Goal: Task Accomplishment & Management: Complete application form

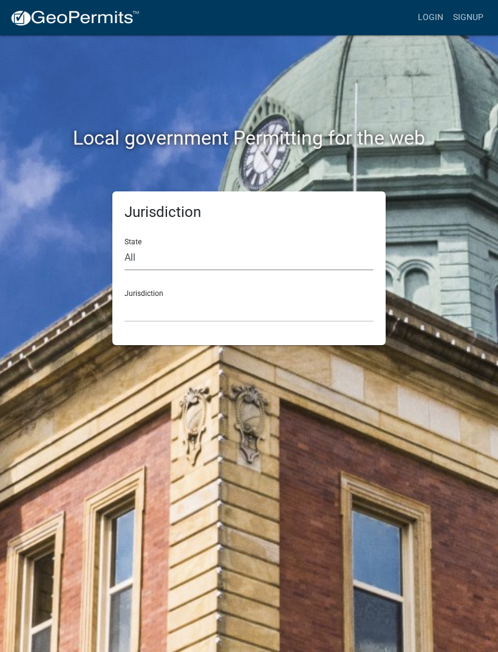
click at [179, 261] on select "All [US_STATE] [US_STATE] [US_STATE] [US_STATE] [US_STATE] [US_STATE] [US_STATE…" at bounding box center [249, 257] width 249 height 25
click at [210, 251] on select "All [US_STATE] [US_STATE] [US_STATE] [US_STATE] [US_STATE] [US_STATE] [US_STATE…" at bounding box center [249, 257] width 249 height 25
select select "[US_STATE]"
click at [205, 303] on select "City of [GEOGRAPHIC_DATA], [US_STATE] City of [GEOGRAPHIC_DATA], [US_STATE] Cit…" at bounding box center [249, 309] width 249 height 25
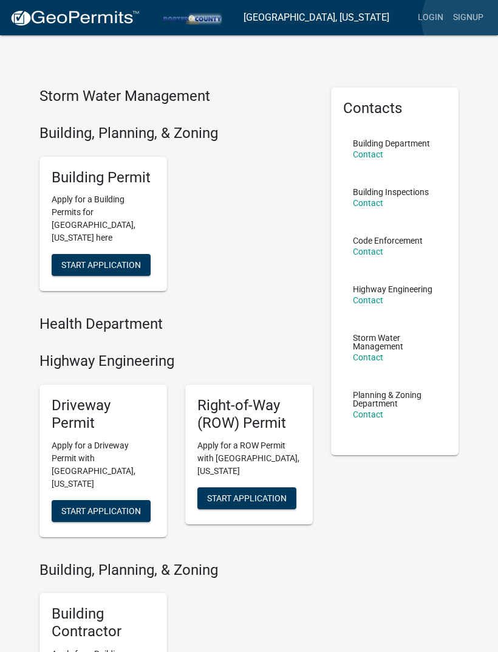
click at [471, 21] on link "Signup" at bounding box center [468, 17] width 40 height 23
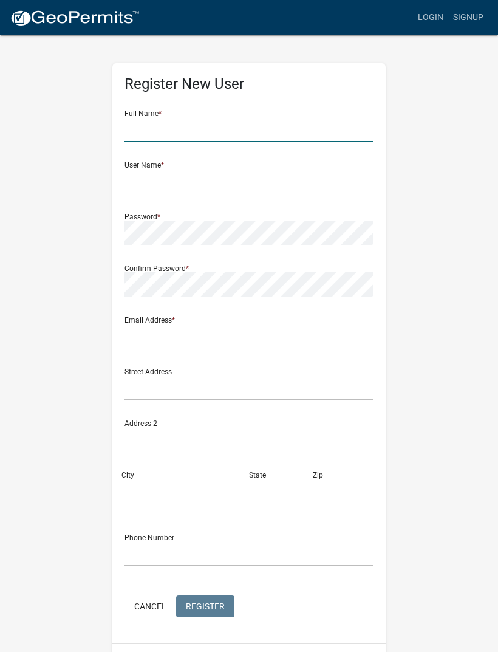
click at [178, 129] on input "text" at bounding box center [249, 129] width 249 height 25
type input "[PERSON_NAME]"
click at [238, 172] on input "text" at bounding box center [249, 181] width 249 height 25
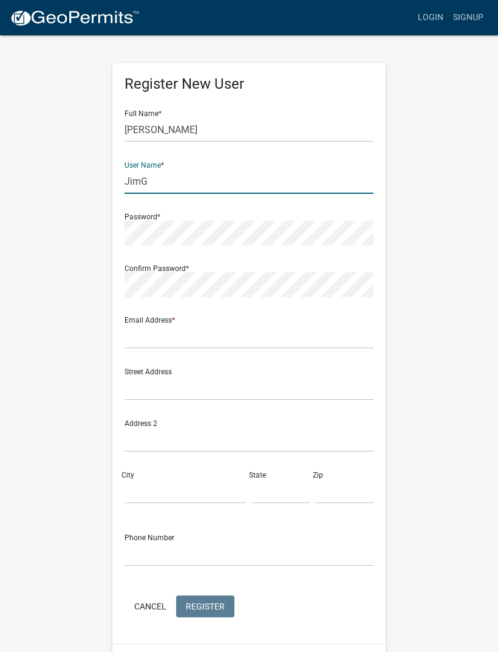
type input "[PERSON_NAME]’s"
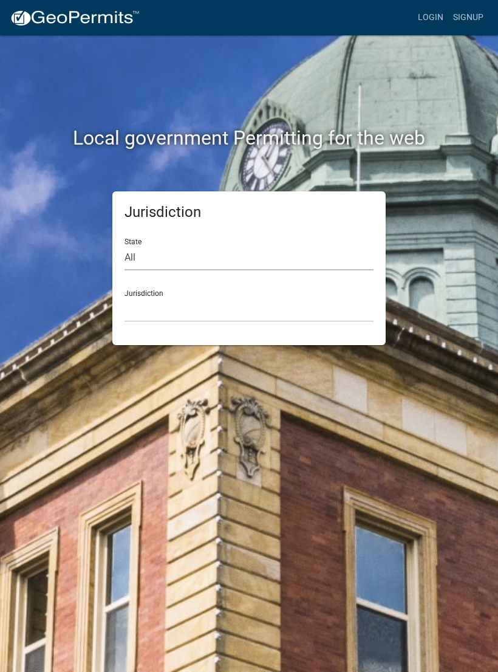
click at [154, 256] on select "All [US_STATE] [US_STATE] [US_STATE] [US_STATE] [US_STATE] [US_STATE] [US_STATE…" at bounding box center [249, 257] width 249 height 25
select select "[US_STATE]"
click at [191, 303] on select "City of [GEOGRAPHIC_DATA], [US_STATE] City of [GEOGRAPHIC_DATA], [US_STATE] Cit…" at bounding box center [249, 309] width 249 height 25
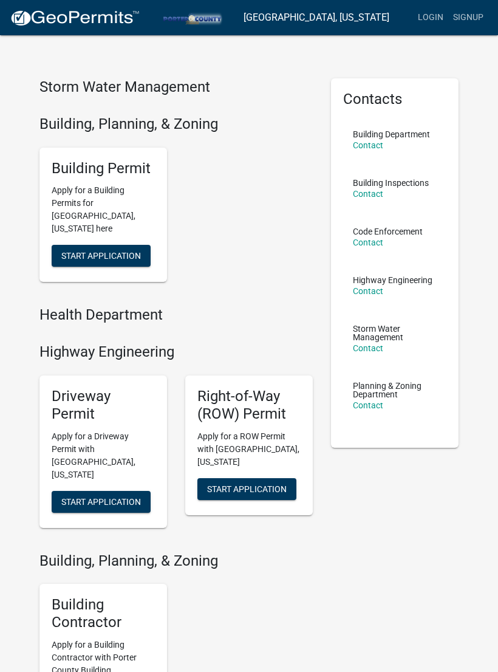
scroll to position [18, 0]
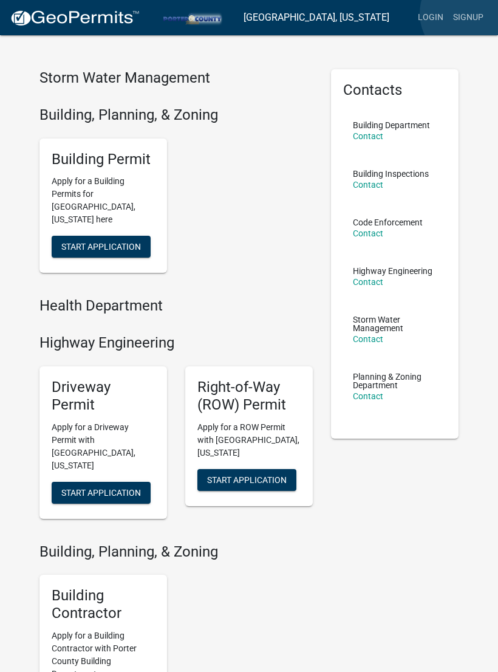
click at [470, 14] on link "Signup" at bounding box center [468, 17] width 40 height 23
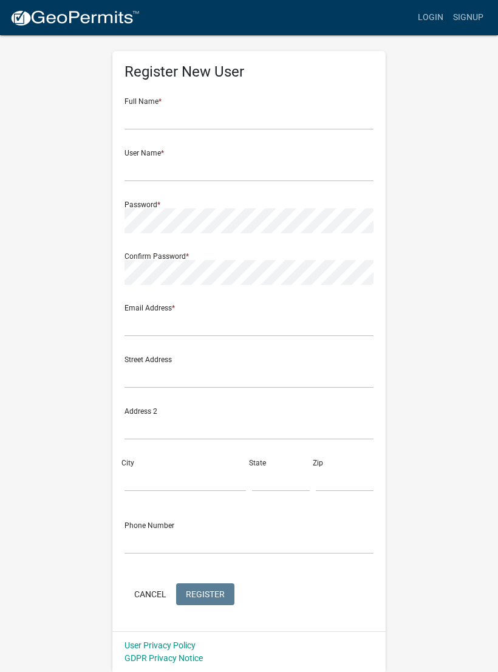
scroll to position [12, 0]
click at [200, 111] on input "text" at bounding box center [249, 118] width 249 height 25
type input "[PERSON_NAME]"
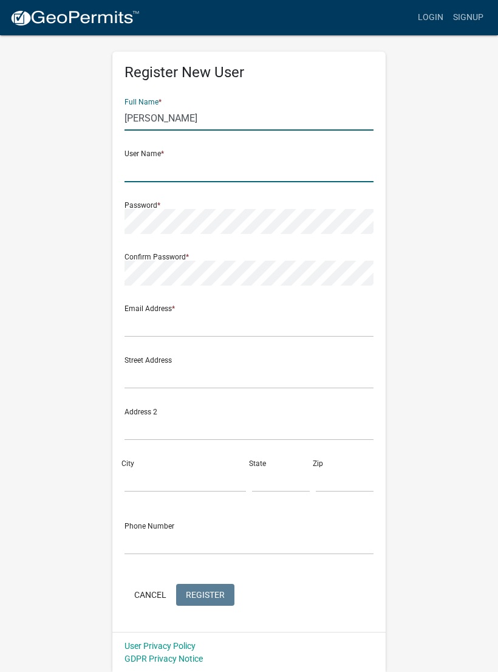
click at [224, 163] on input "text" at bounding box center [249, 169] width 249 height 25
type input "JimG"
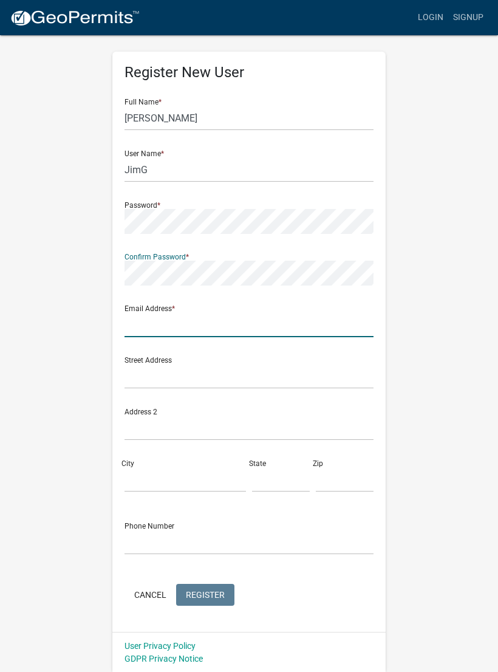
click at [242, 314] on input "text" at bounding box center [249, 324] width 249 height 25
type input "Jmservices2357@gmail.com"
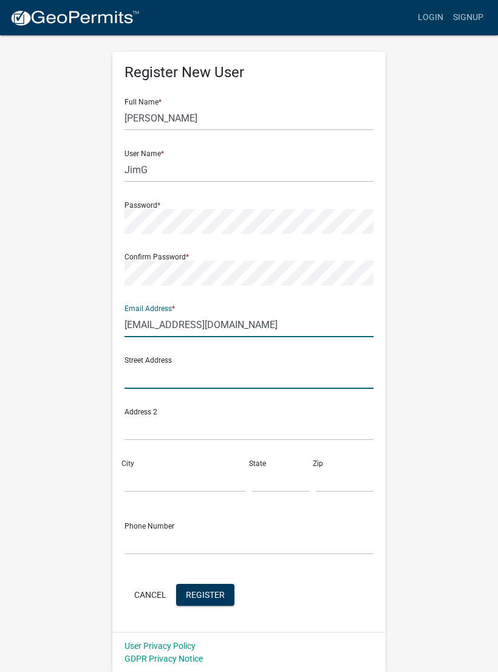
click at [202, 370] on input "text" at bounding box center [249, 376] width 249 height 25
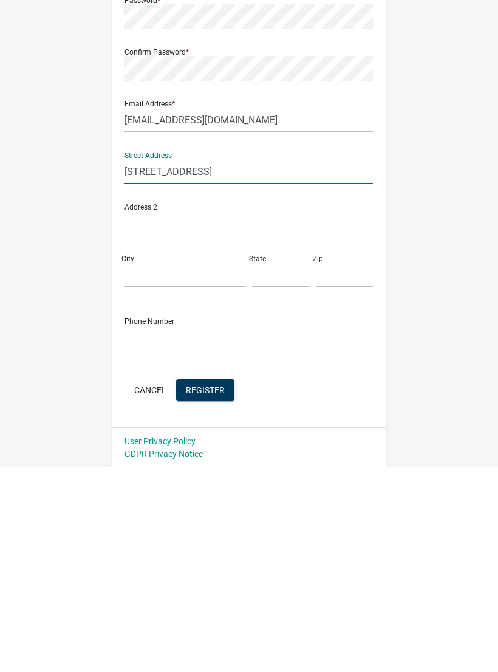
type input "16537 9th Rd"
click at [162, 467] on input "City" at bounding box center [185, 479] width 121 height 25
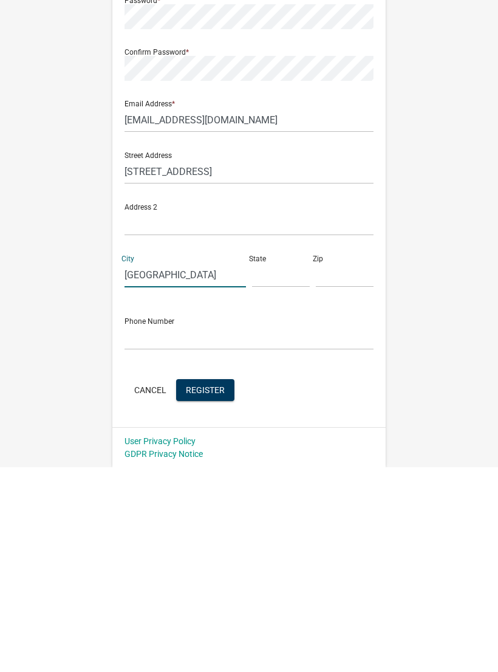
type input "Plymouth"
click at [267, 467] on input "text" at bounding box center [281, 479] width 58 height 25
type input "In"
click at [328, 467] on input "text" at bounding box center [345, 479] width 58 height 25
type input "46563"
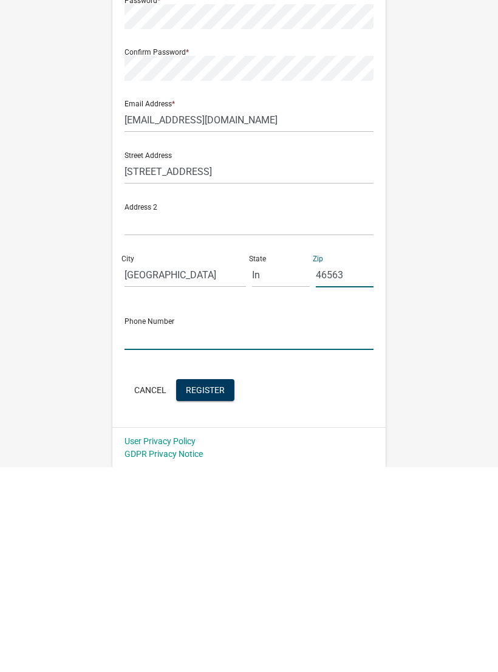
click at [190, 530] on input "text" at bounding box center [249, 542] width 249 height 25
type input "5749522357"
click at [208, 589] on span "Register" at bounding box center [205, 594] width 39 height 10
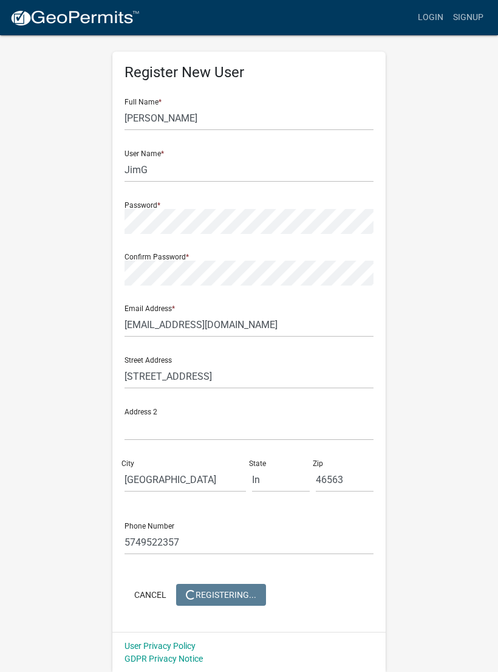
scroll to position [0, 0]
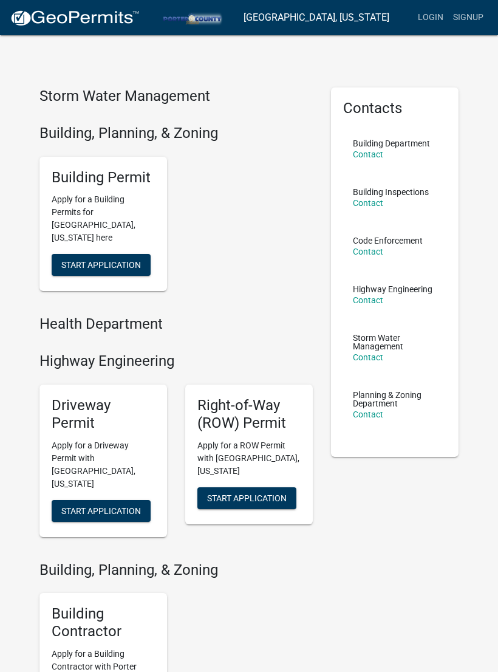
click at [101, 606] on h5 "Building Contractor" at bounding box center [103, 622] width 103 height 35
click at [89, 605] on h5 "Building Contractor" at bounding box center [103, 622] width 103 height 35
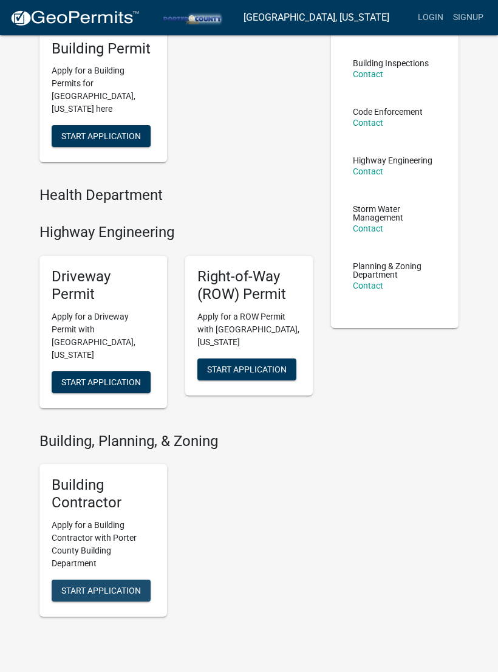
click at [113, 580] on button "Start Application" at bounding box center [101, 591] width 99 height 22
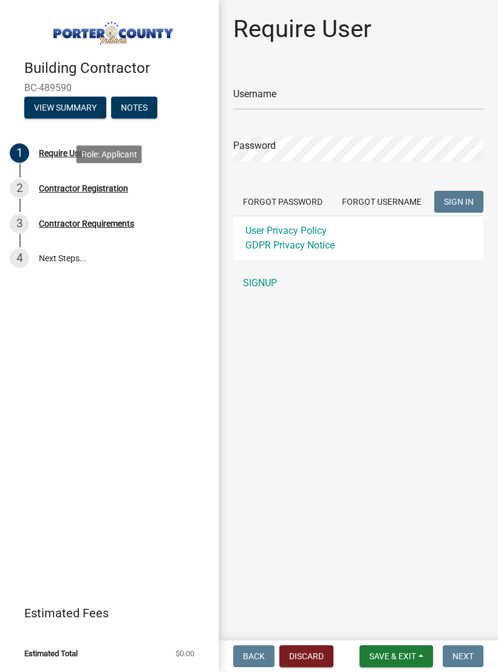
click at [83, 184] on div "Contractor Registration" at bounding box center [83, 188] width 89 height 9
click at [58, 191] on div "Contractor Registration" at bounding box center [83, 188] width 89 height 9
click at [180, 238] on link "3 Contractor Requirements" at bounding box center [109, 223] width 219 height 35
click at [67, 289] on div "Building Contractor BC-489590 View Summary Notes 1 Require User 2 Contractor Re…" at bounding box center [109, 336] width 219 height 672
click at [72, 180] on div "2 Contractor Registration" at bounding box center [105, 188] width 190 height 19
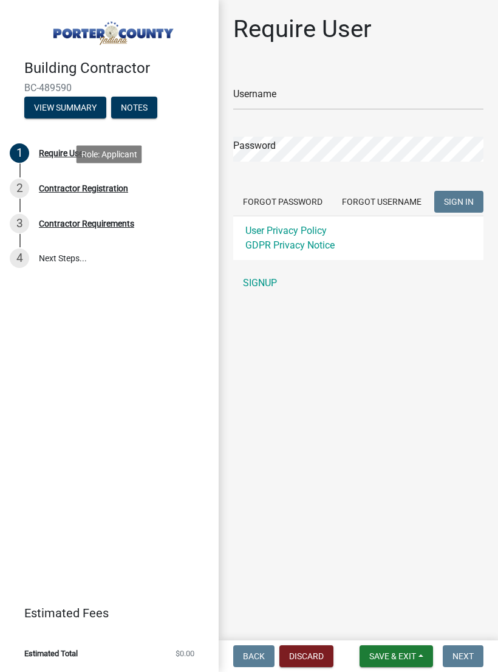
click at [50, 180] on div "2 Contractor Registration" at bounding box center [105, 188] width 190 height 19
click at [63, 180] on div "2 Contractor Registration" at bounding box center [105, 188] width 190 height 19
click at [275, 95] on input "Username" at bounding box center [358, 97] width 250 height 25
type input "JimG"
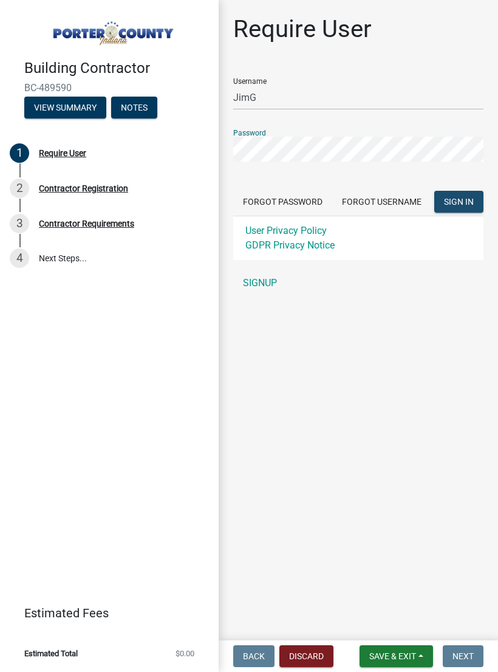
click at [464, 202] on span "SIGN IN" at bounding box center [459, 202] width 30 height 10
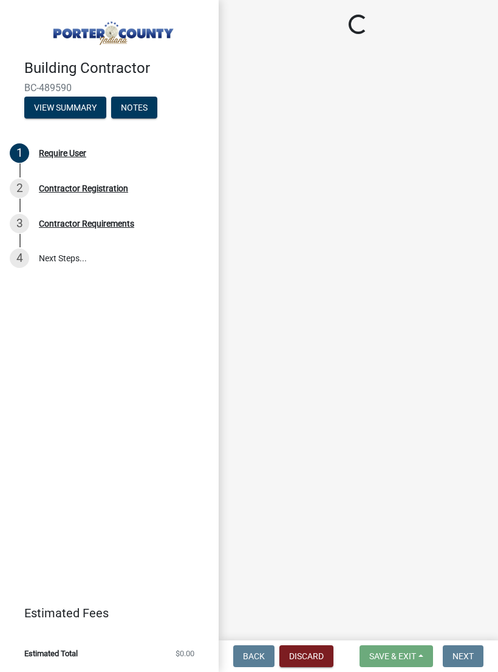
select select "In"
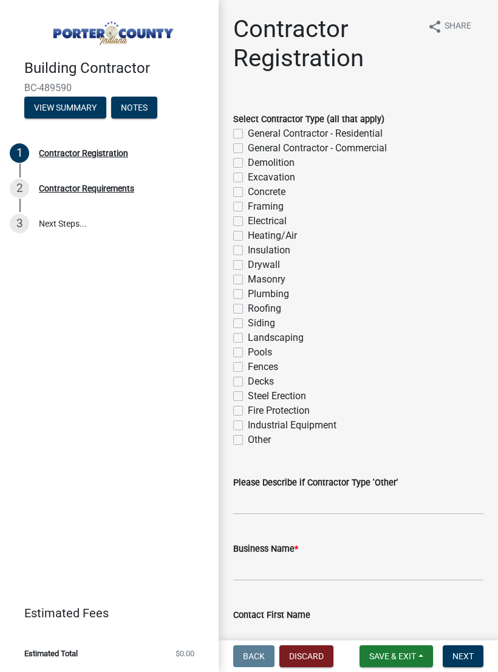
click at [248, 219] on label "Electrical" at bounding box center [267, 221] width 39 height 15
click at [248, 219] on input "Electrical" at bounding box center [252, 218] width 8 height 8
checkbox input "true"
checkbox input "false"
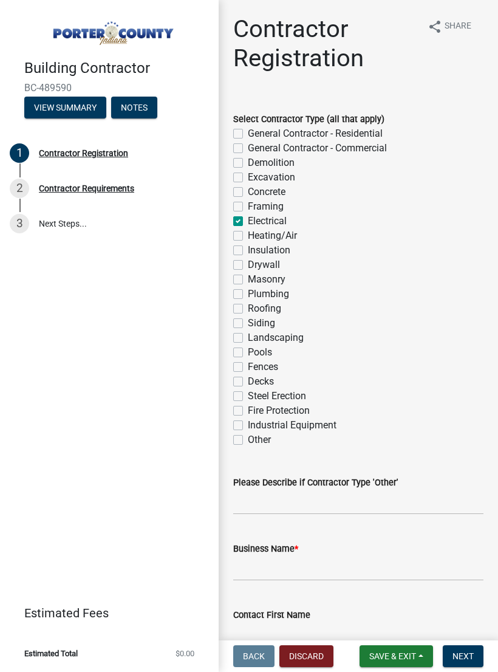
checkbox input "false"
checkbox input "true"
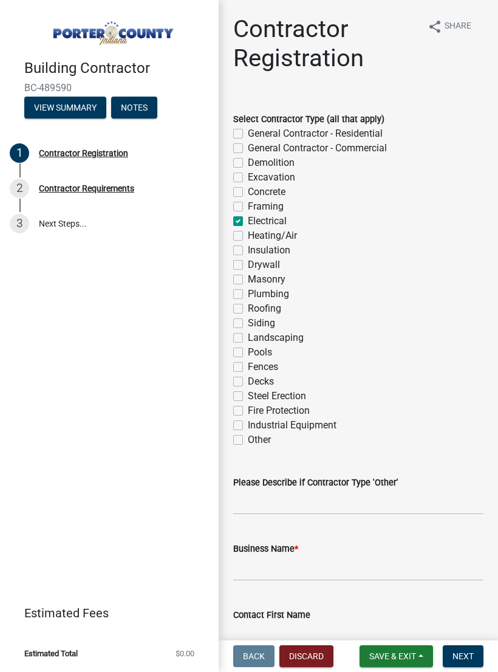
checkbox input "false"
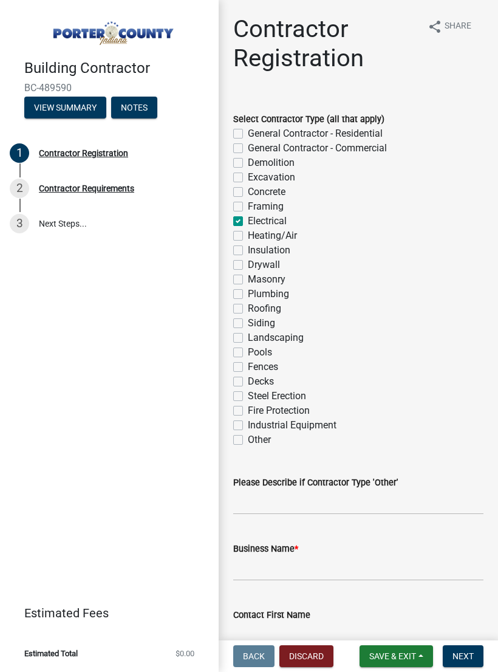
checkbox input "false"
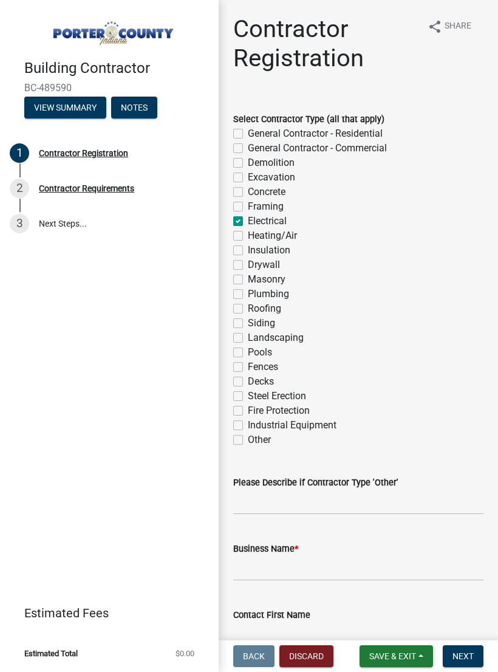
checkbox input "false"
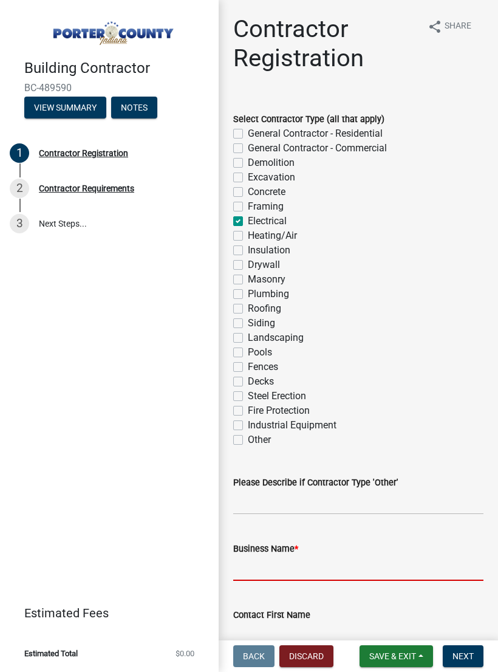
click at [299, 564] on input "Business Name *" at bounding box center [358, 568] width 250 height 25
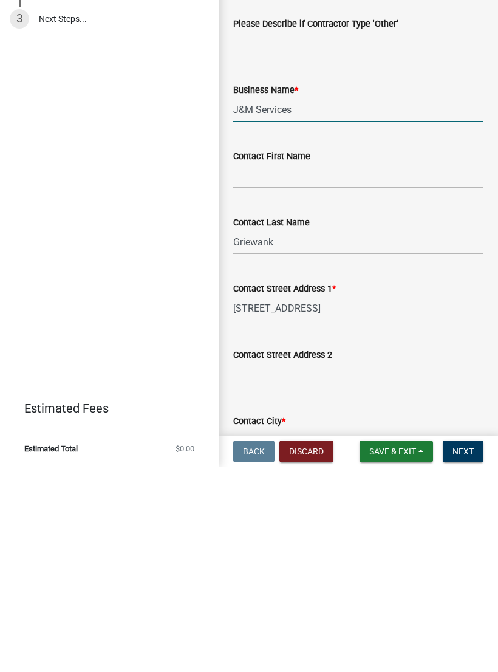
scroll to position [255, 0]
type input "J&M Services"
click at [283, 368] on input "Contact First Name" at bounding box center [358, 380] width 250 height 25
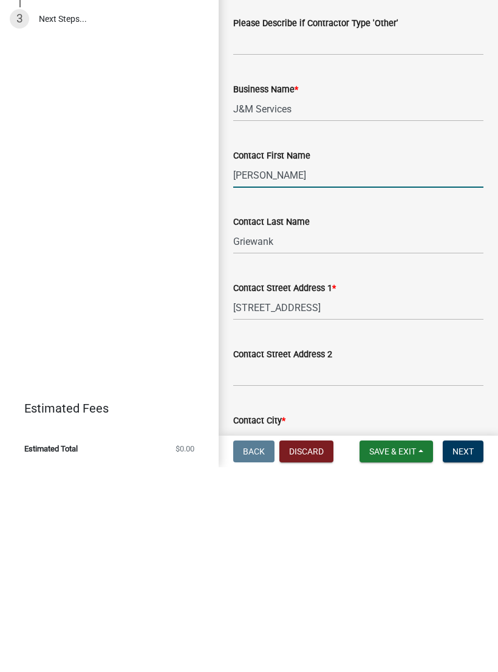
type input "[PERSON_NAME]"
click at [439, 500] on input "16537 9th Rd" at bounding box center [358, 512] width 250 height 25
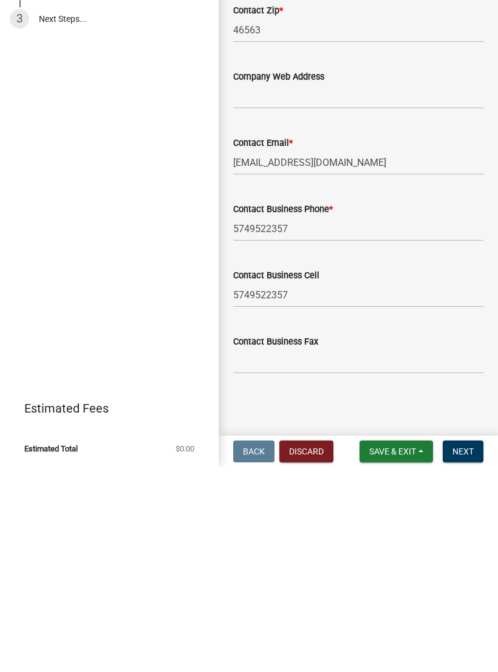
scroll to position [813, 0]
click at [310, 553] on input "Contact Business Fax" at bounding box center [358, 565] width 250 height 25
click at [468, 645] on button "Next" at bounding box center [463, 656] width 41 height 22
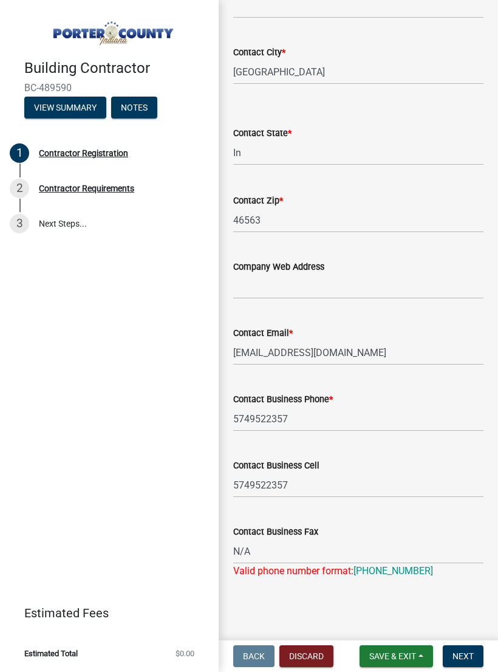
scroll to position [827, 0]
click at [312, 543] on input "N/A" at bounding box center [358, 551] width 250 height 25
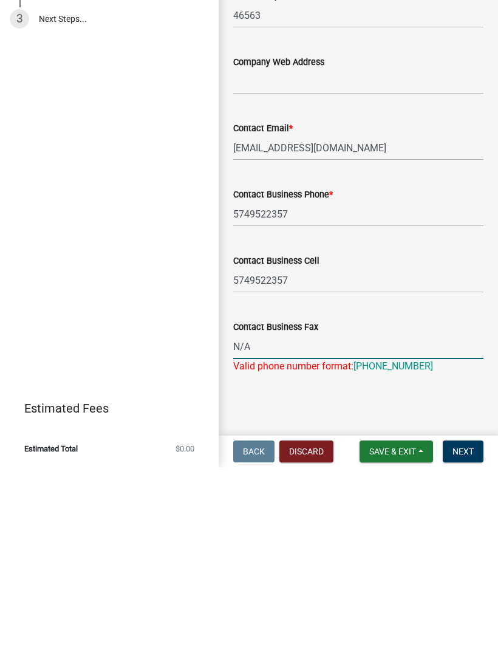
click at [274, 539] on input "N/A" at bounding box center [358, 551] width 250 height 25
type input "N"
click at [473, 645] on button "Next" at bounding box center [463, 656] width 41 height 22
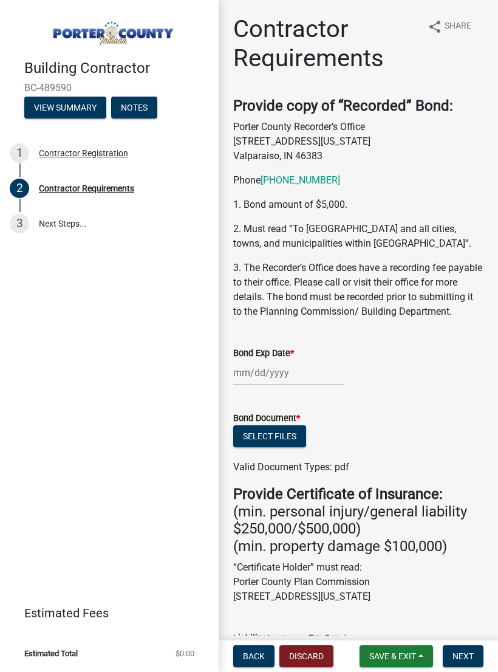
scroll to position [0, 0]
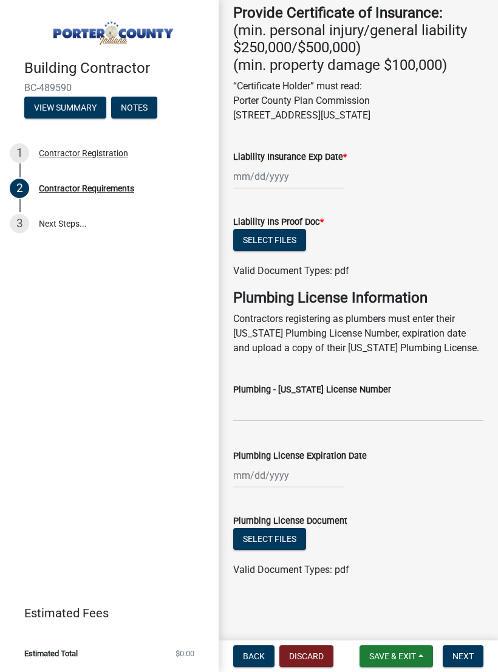
scroll to position [493, 0]
click at [254, 662] on button "Back" at bounding box center [253, 656] width 41 height 22
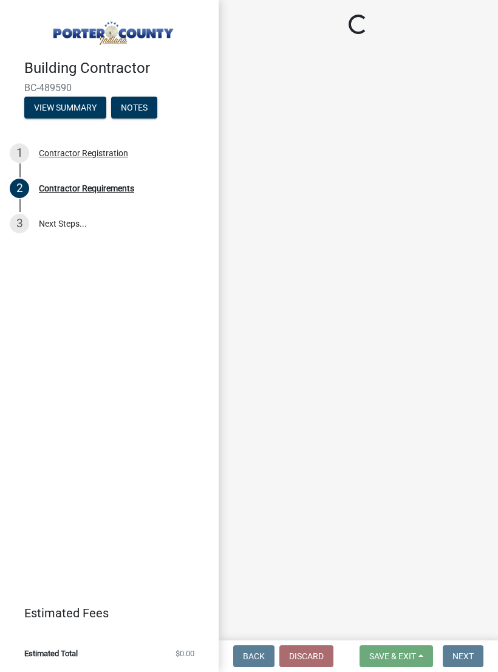
select select "In"
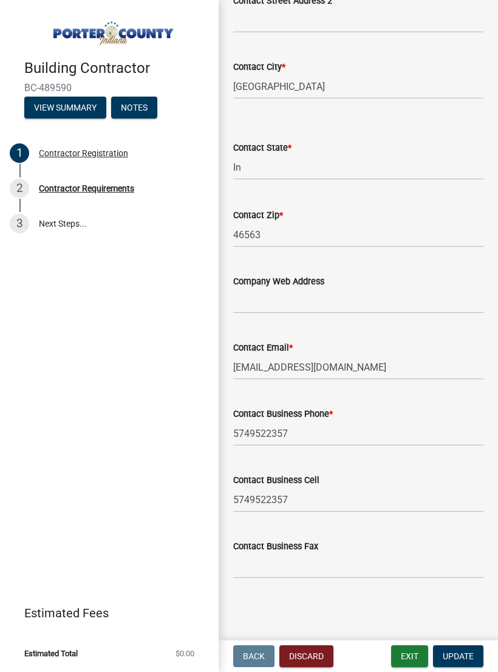
scroll to position [813, 0]
click at [466, 661] on span "Update" at bounding box center [458, 656] width 31 height 10
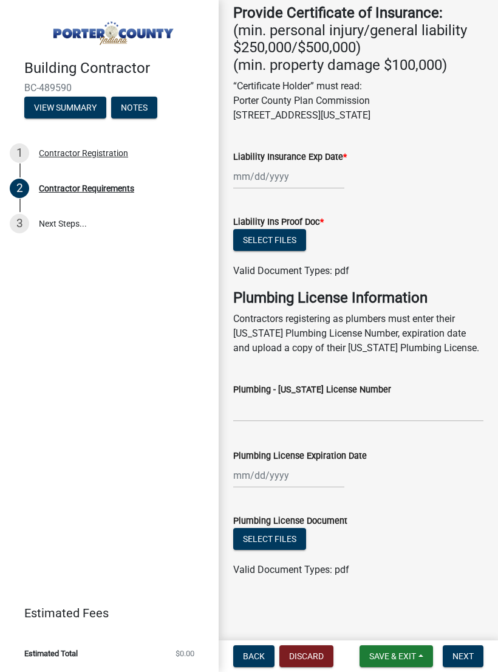
scroll to position [493, 0]
click at [465, 660] on span "Next" at bounding box center [463, 656] width 21 height 10
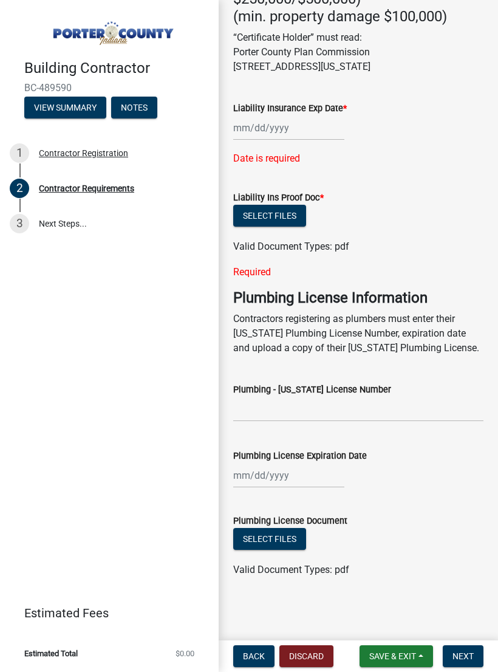
scroll to position [590, 0]
click at [258, 654] on span "Back" at bounding box center [254, 656] width 22 height 10
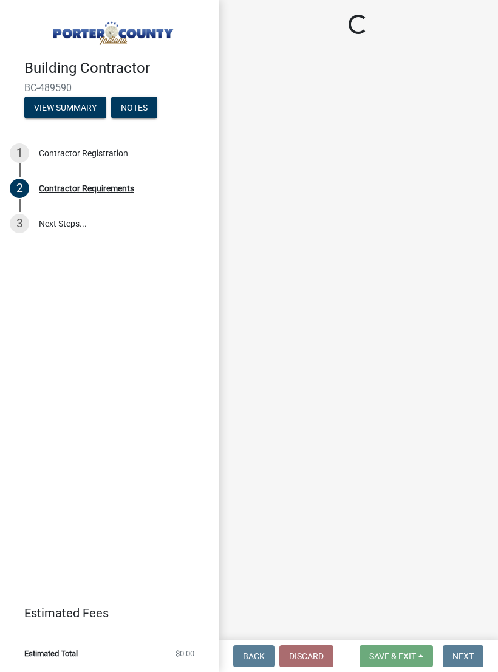
select select "In"
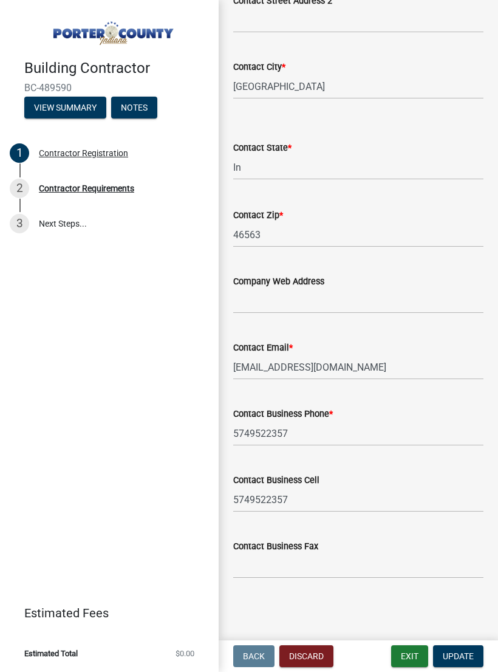
scroll to position [813, 0]
click at [469, 652] on span "Update" at bounding box center [458, 656] width 31 height 10
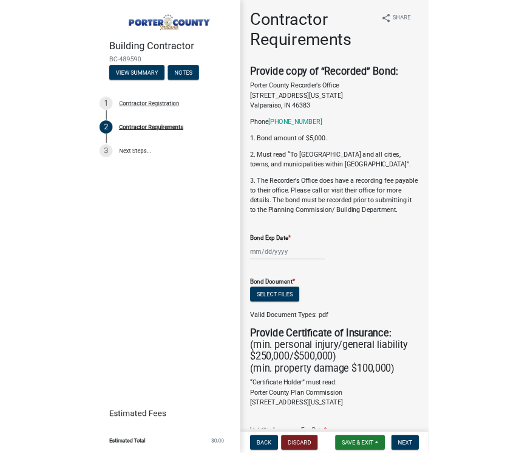
scroll to position [0, 0]
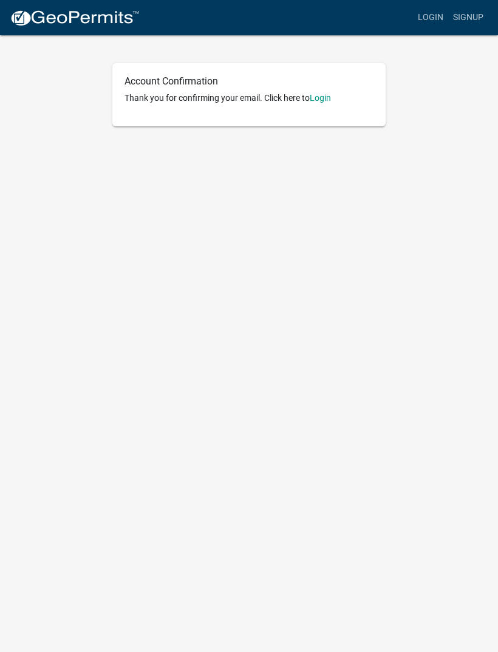
click at [321, 94] on link "Login" at bounding box center [320, 98] width 21 height 10
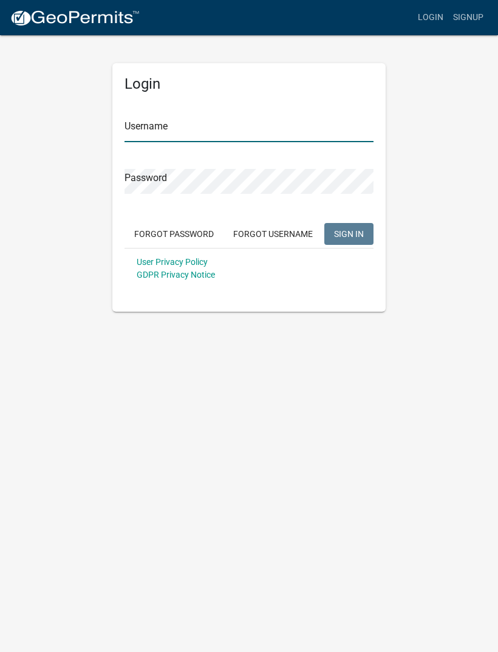
click at [173, 122] on input "Username" at bounding box center [249, 129] width 249 height 25
type input "JimG"
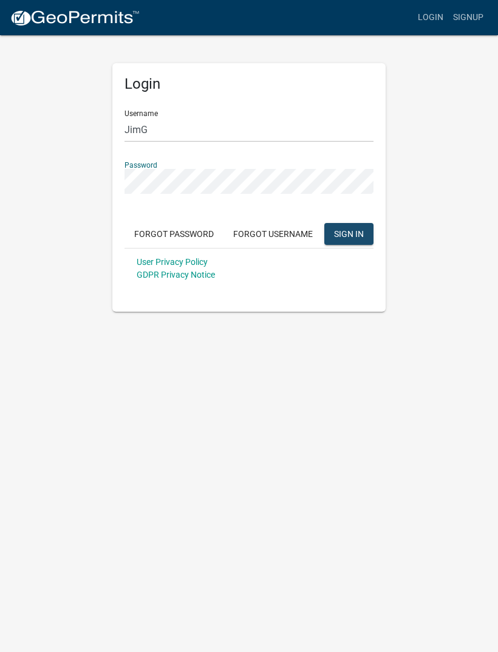
click at [353, 230] on span "SIGN IN" at bounding box center [349, 233] width 30 height 10
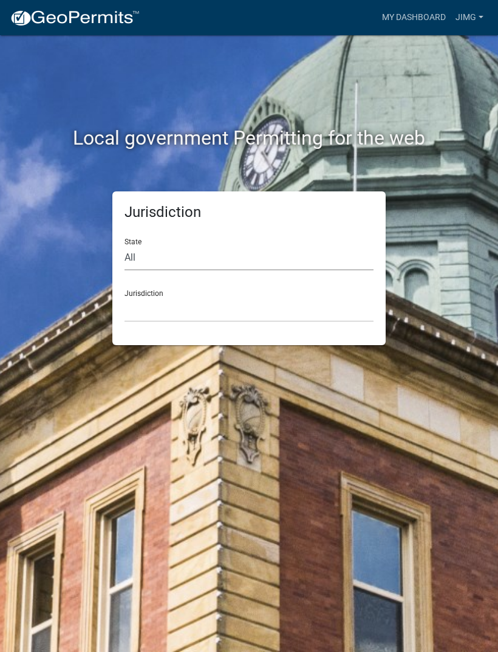
click at [145, 251] on select "All [US_STATE] [US_STATE] [US_STATE] [US_STATE] [US_STATE] [US_STATE] [US_STATE…" at bounding box center [249, 257] width 249 height 25
select select "[US_STATE]"
click at [196, 300] on select "City of [GEOGRAPHIC_DATA], [US_STATE] City of [GEOGRAPHIC_DATA], [US_STATE] Cit…" at bounding box center [249, 309] width 249 height 25
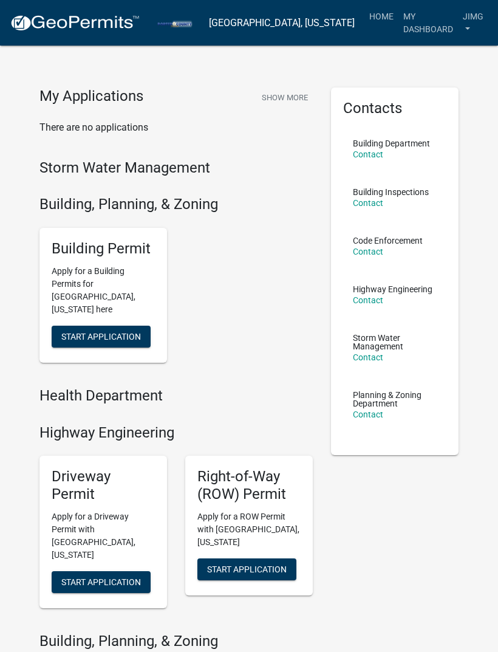
scroll to position [13, 0]
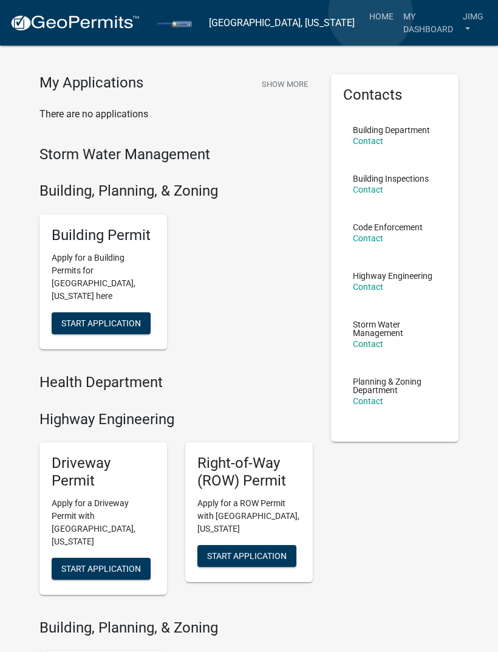
click at [371, 14] on link "Home" at bounding box center [381, 16] width 34 height 23
click at [417, 24] on link "My Dashboard" at bounding box center [428, 23] width 60 height 36
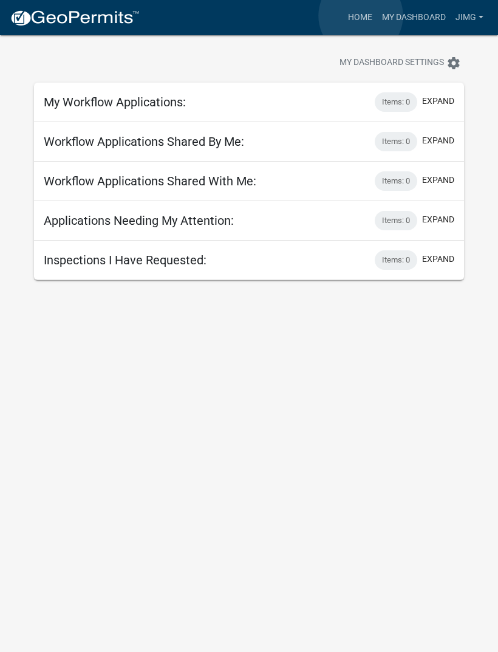
click at [361, 16] on link "Home" at bounding box center [360, 17] width 34 height 23
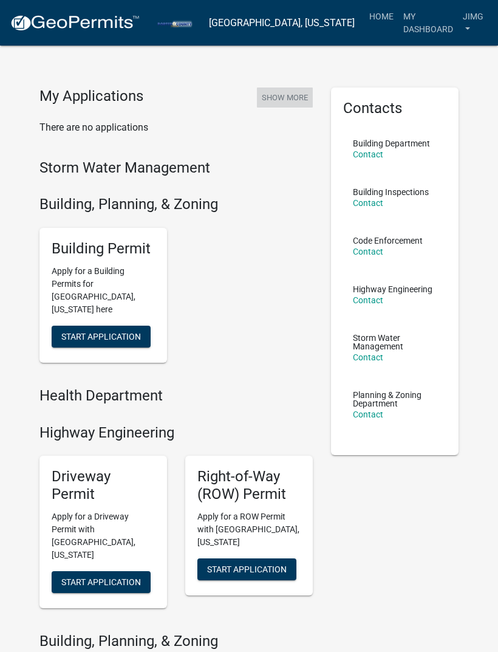
click at [295, 100] on button "Show More" at bounding box center [285, 97] width 56 height 20
